Goal: Contribute content: Add original content to the website for others to see

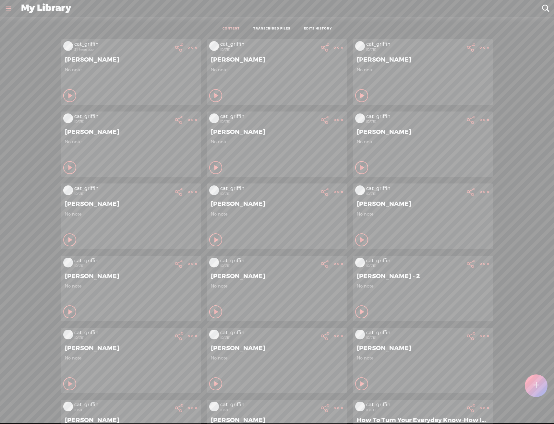
click at [540, 383] on div at bounding box center [536, 386] width 23 height 23
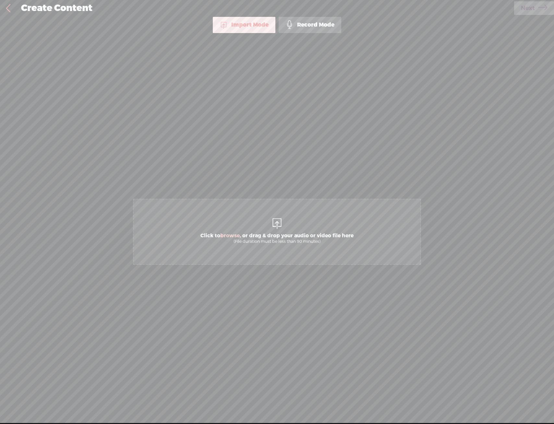
click at [269, 219] on span "Click to browse , or drag & drop your audio or video file here (File duration m…" at bounding box center [277, 232] width 288 height 66
click at [549, 18] on div "Import Mode Import Mode Record Mode Text Language: *: English (US) English (US)…" at bounding box center [277, 220] width 554 height 406
click at [549, 13] on link "Next" at bounding box center [534, 8] width 40 height 14
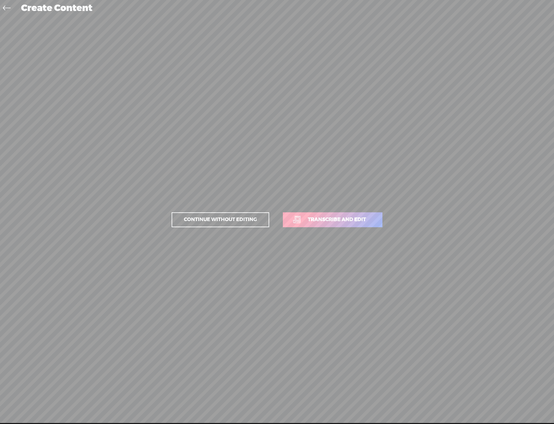
click at [341, 228] on p "Continue without editing Transcribe and edit" at bounding box center [276, 220] width 227 height 29
click at [335, 224] on span "Transcribe and edit" at bounding box center [337, 219] width 72 height 7
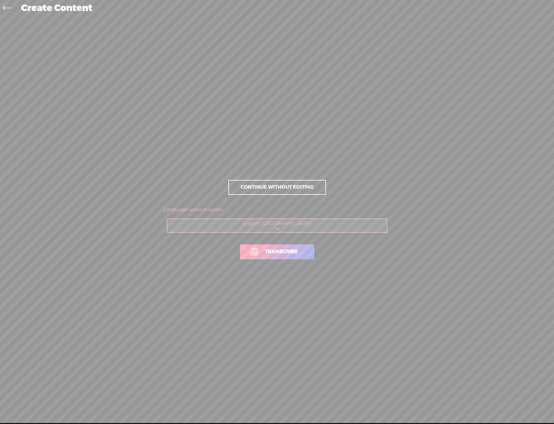
click at [290, 254] on span "Transcribe" at bounding box center [281, 251] width 46 height 7
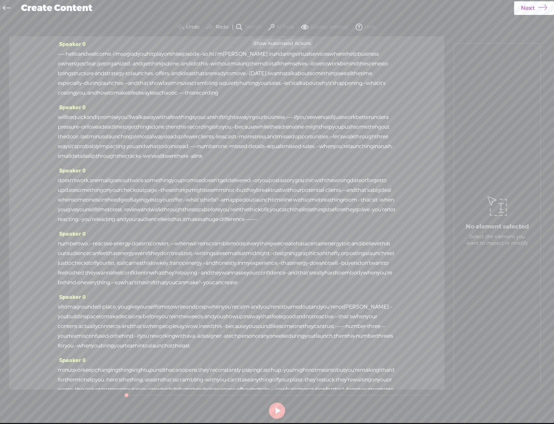
click at [273, 24] on span at bounding box center [271, 27] width 6 height 8
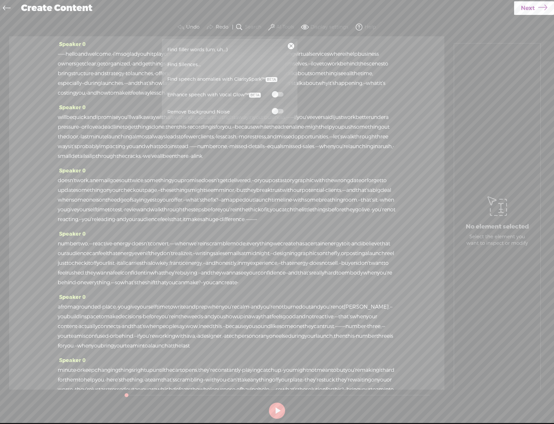
click at [285, 91] on label at bounding box center [277, 94] width 29 height 8
click at [270, 110] on label at bounding box center [277, 111] width 29 height 8
click at [328, 88] on span "it's" at bounding box center [331, 84] width 6 height 10
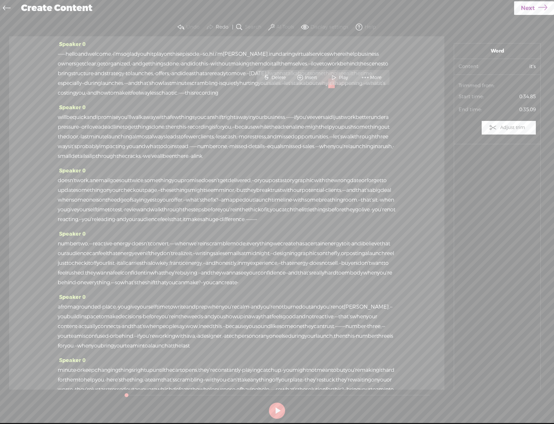
click at [543, 4] on icon at bounding box center [542, 8] width 9 height 17
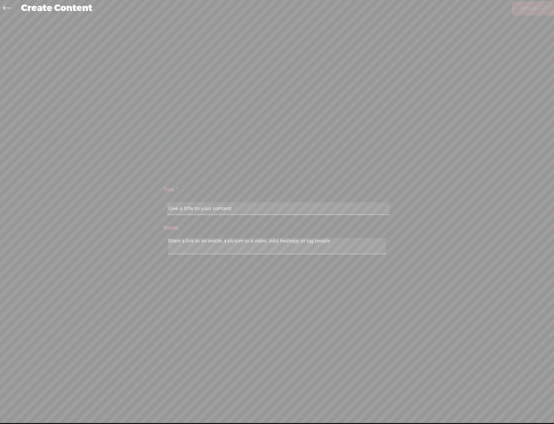
click at [249, 212] on input "text" at bounding box center [278, 208] width 222 height 13
type input "[PERSON_NAME]"
click at [539, 4] on link "Finish" at bounding box center [533, 8] width 42 height 14
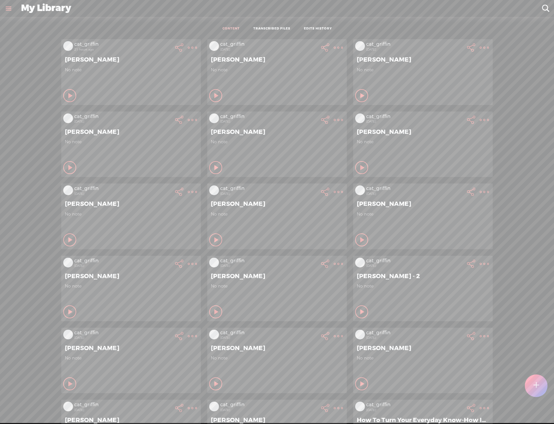
click at [543, 394] on div at bounding box center [536, 386] width 23 height 23
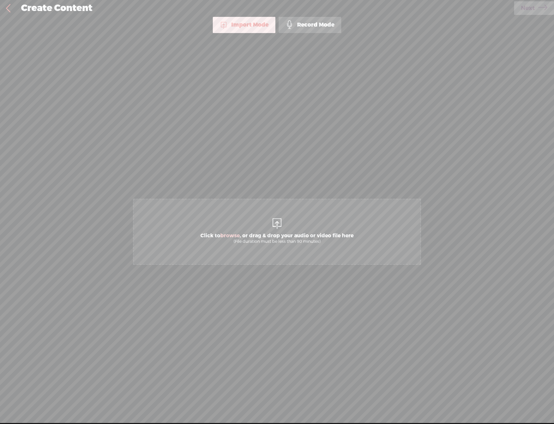
click at [283, 234] on span "Click to browse , or drag & drop your audio or video file here (File duration m…" at bounding box center [277, 238] width 160 height 18
click at [531, 10] on span "Next" at bounding box center [528, 8] width 14 height 17
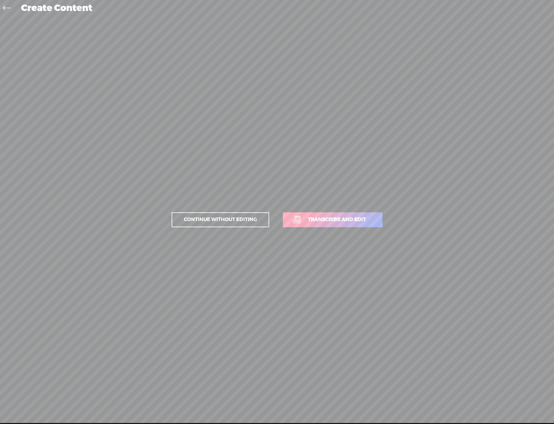
click at [346, 221] on span "Transcribe and edit" at bounding box center [337, 219] width 72 height 7
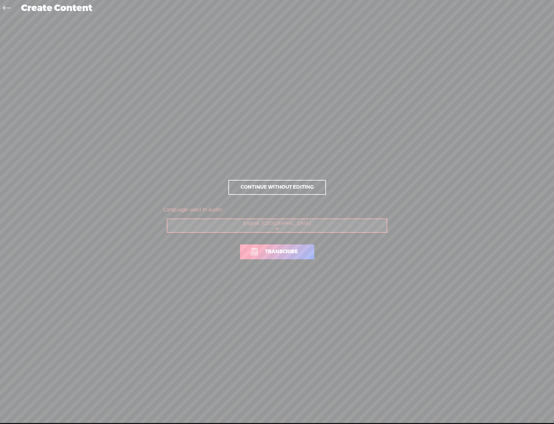
click at [295, 254] on span "Transcribe" at bounding box center [281, 251] width 46 height 7
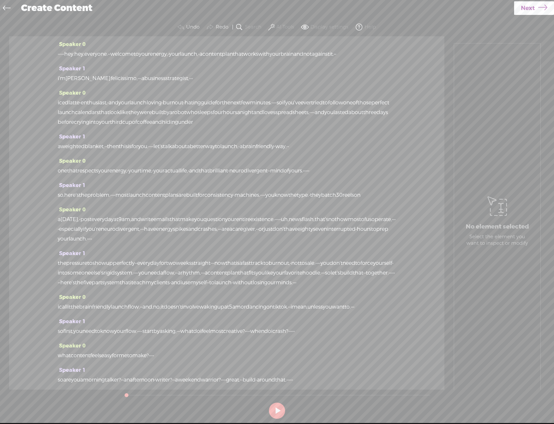
click at [279, 31] on button "AI Tools" at bounding box center [282, 27] width 30 height 13
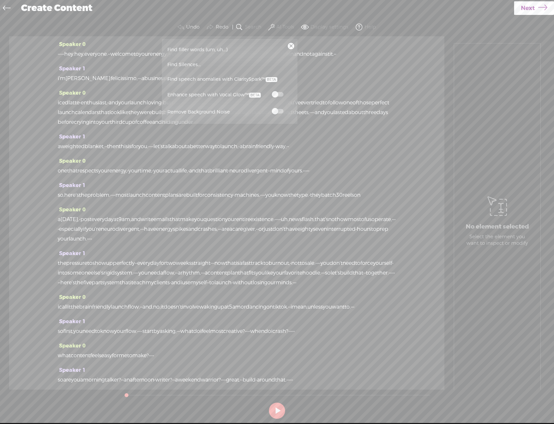
click at [279, 93] on span at bounding box center [278, 94] width 12 height 5
click at [280, 110] on span at bounding box center [278, 111] width 12 height 5
click at [521, 16] on div "Use text-to-audio Use voice actor Record From This Browser Use pre-recorded aud…" at bounding box center [534, 8] width 40 height 17
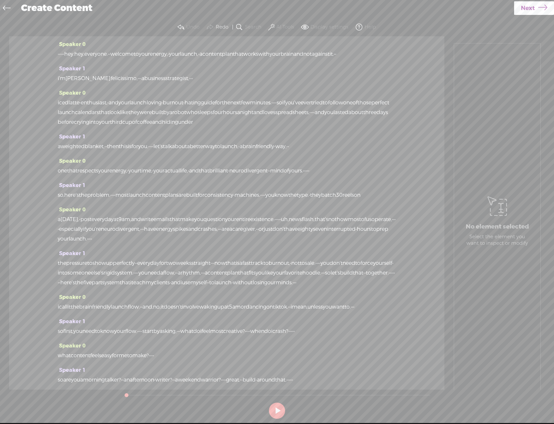
click at [522, 14] on span "Next" at bounding box center [528, 8] width 14 height 17
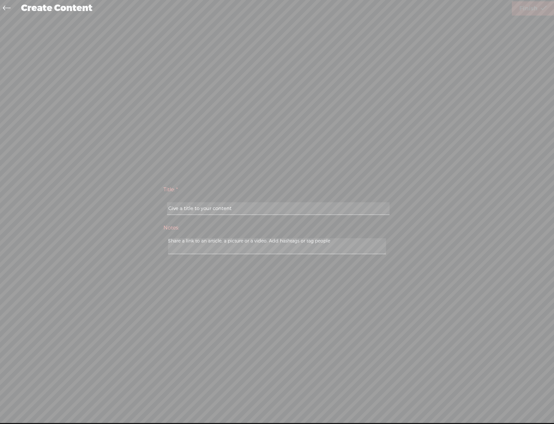
click at [254, 206] on input "text" at bounding box center [278, 208] width 222 height 13
type input "d"
type input "[PERSON_NAME]"
click at [545, 10] on icon at bounding box center [544, 8] width 6 height 17
